Goal: Task Accomplishment & Management: Manage account settings

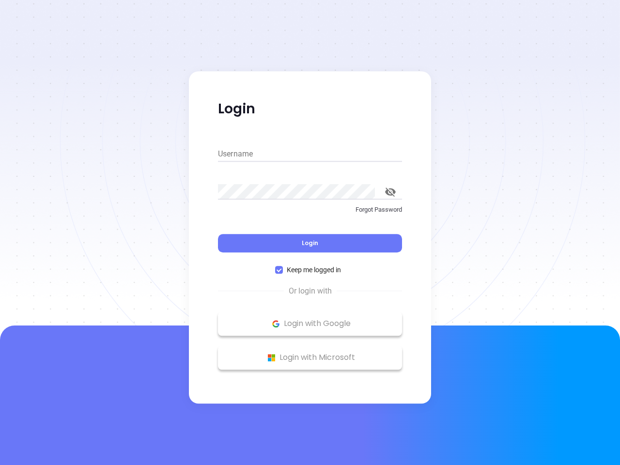
click at [310, 233] on div "Login" at bounding box center [310, 237] width 184 height 30
click at [310, 154] on input "Username" at bounding box center [310, 154] width 184 height 16
click at [391, 192] on icon "toggle password visibility" at bounding box center [390, 192] width 11 height 9
click at [310, 243] on span "Login" at bounding box center [310, 243] width 16 height 8
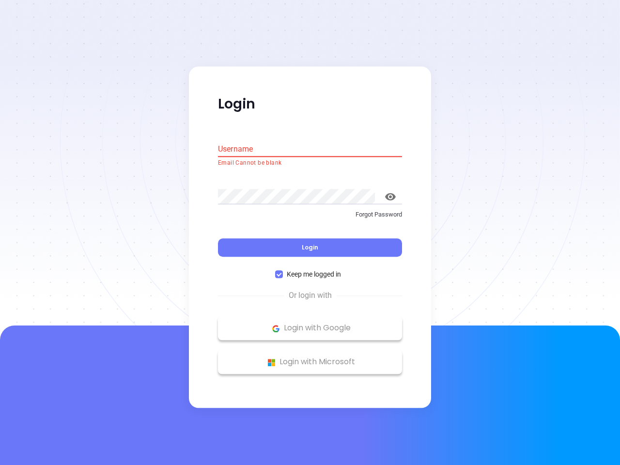
click at [310, 270] on span "Keep me logged in" at bounding box center [314, 274] width 62 height 11
click at [283, 271] on input "Keep me logged in" at bounding box center [279, 275] width 8 height 8
checkbox input "false"
click at [310, 324] on p "Login with Google" at bounding box center [310, 328] width 174 height 15
click at [310, 358] on p "Login with Microsoft" at bounding box center [310, 362] width 174 height 15
